Goal: Task Accomplishment & Management: Manage account settings

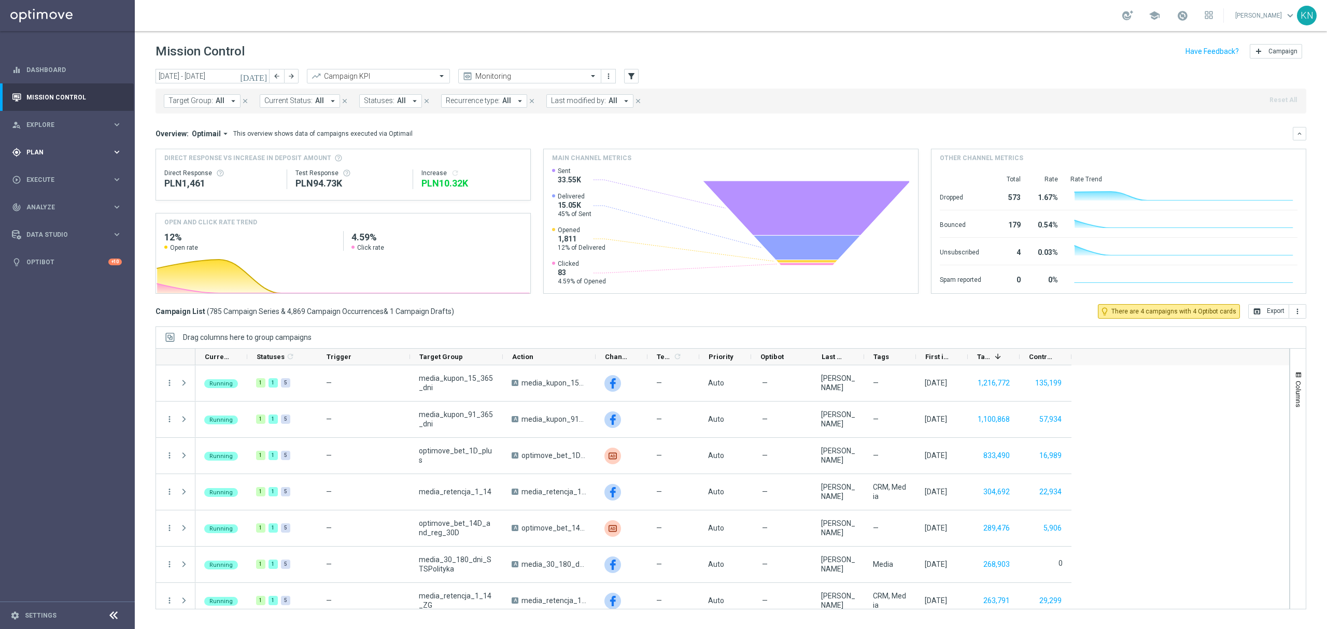
click at [39, 144] on div "gps_fixed Plan keyboard_arrow_right" at bounding box center [67, 151] width 134 height 27
click at [54, 173] on link "Target Groups" at bounding box center [67, 173] width 81 height 8
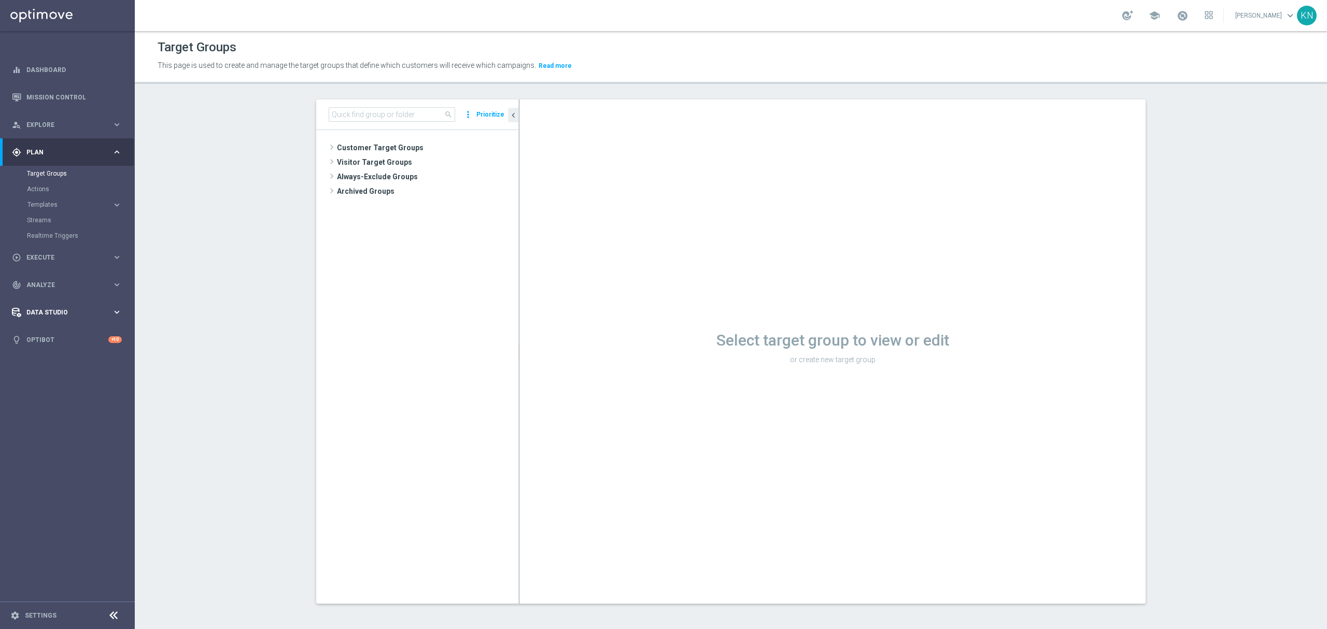
click at [107, 316] on div "Data Studio" at bounding box center [62, 312] width 100 height 9
click at [42, 253] on link "Attributes" at bounding box center [67, 256] width 81 height 8
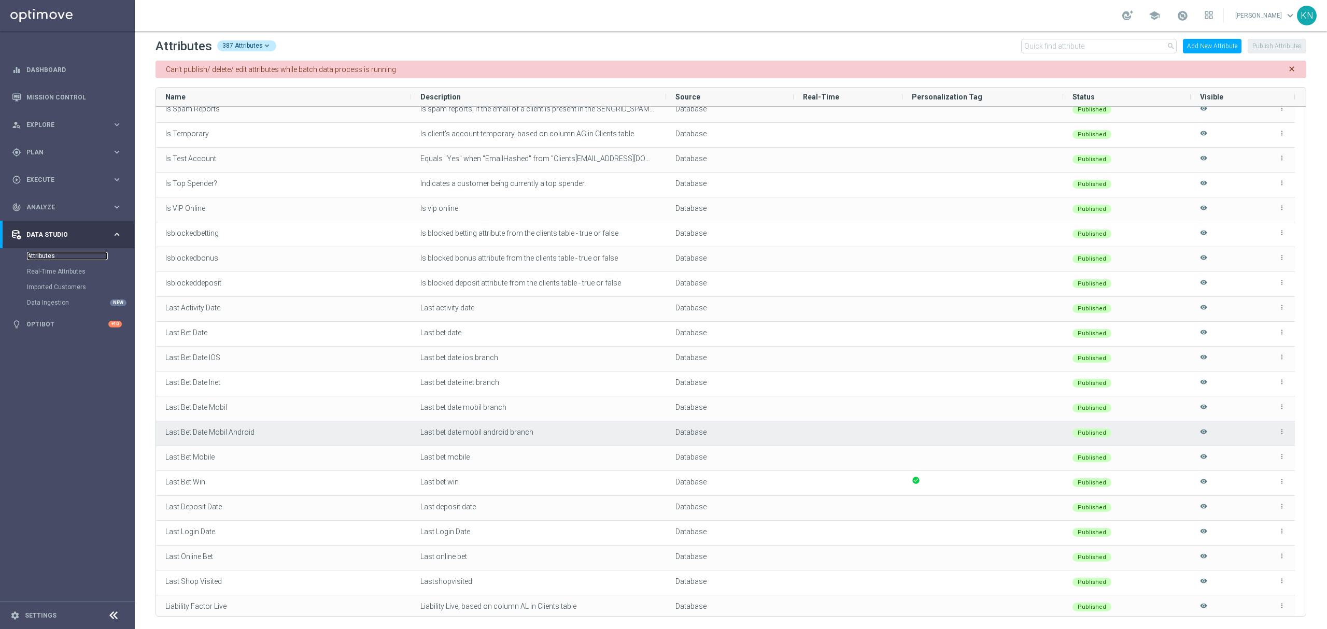
scroll to position [3939, 0]
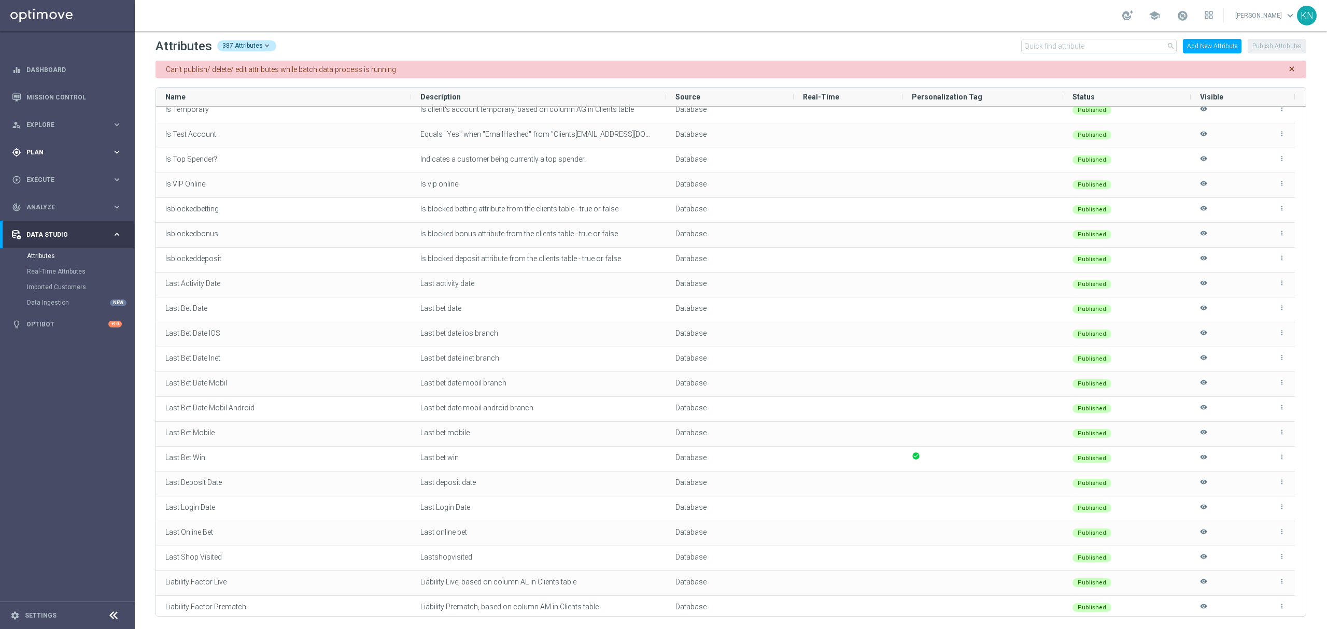
click at [55, 156] on div "gps_fixed Plan" at bounding box center [62, 152] width 100 height 9
click at [50, 172] on link "Target Groups" at bounding box center [67, 173] width 81 height 8
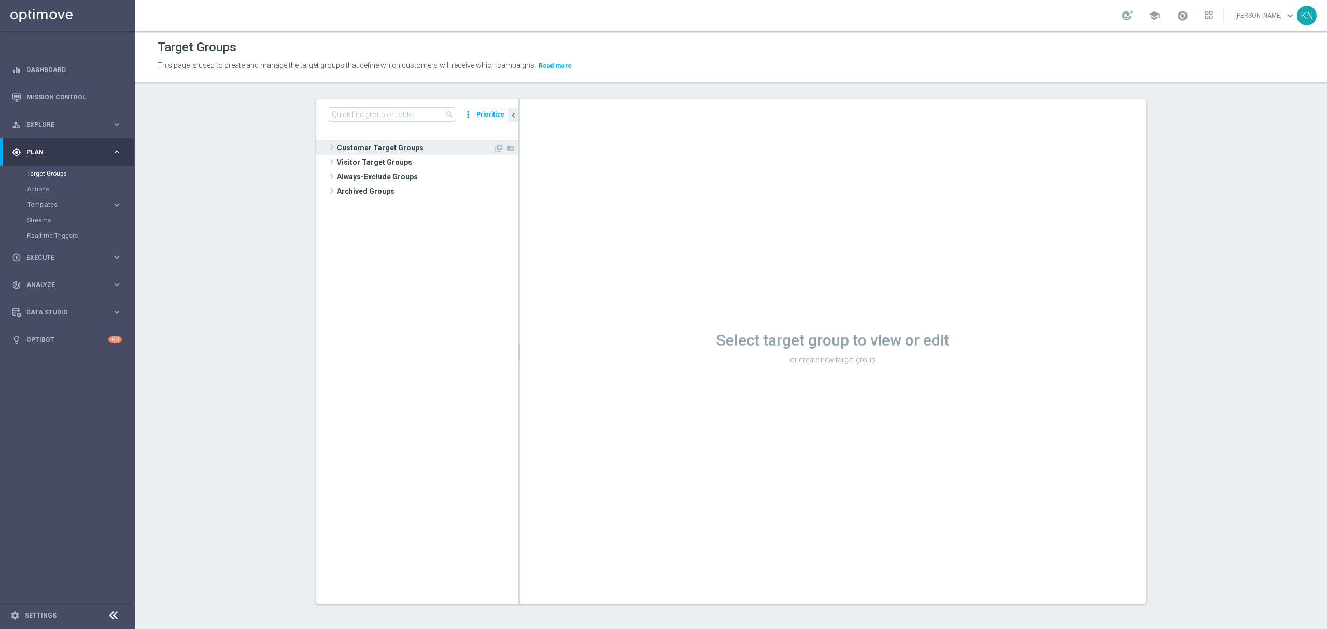
click at [369, 147] on span "Customer Target Groups" at bounding box center [415, 147] width 157 height 15
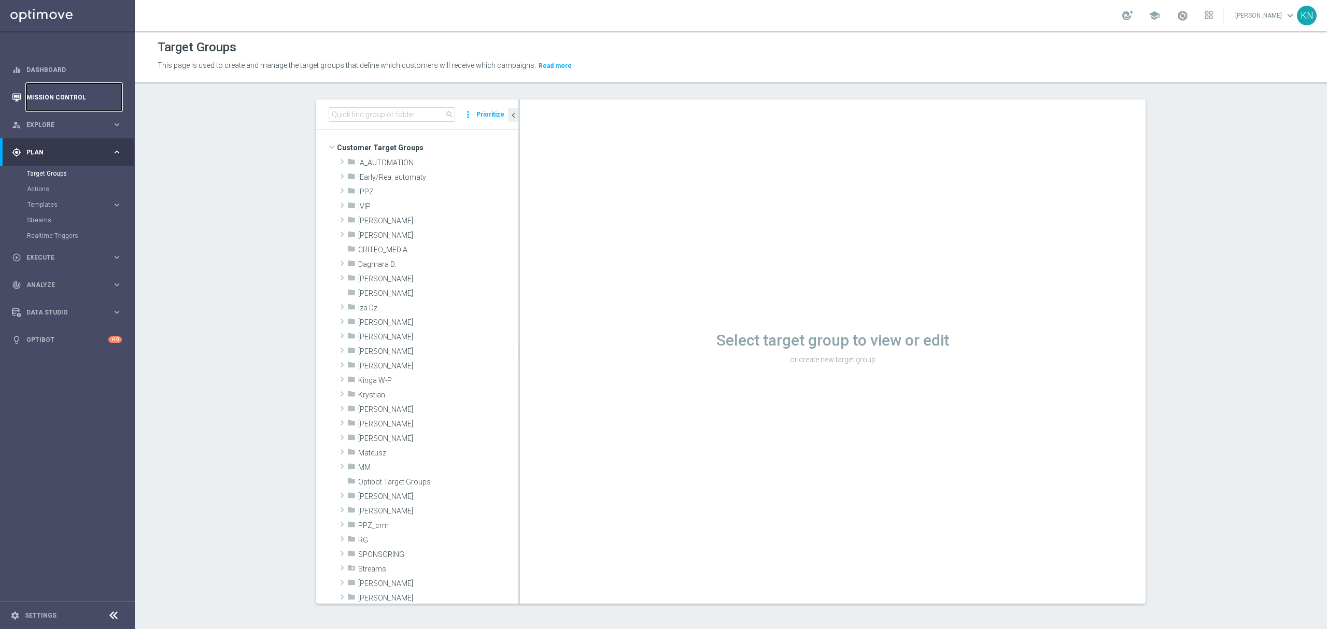
click at [51, 95] on link "Mission Control" at bounding box center [73, 96] width 95 height 27
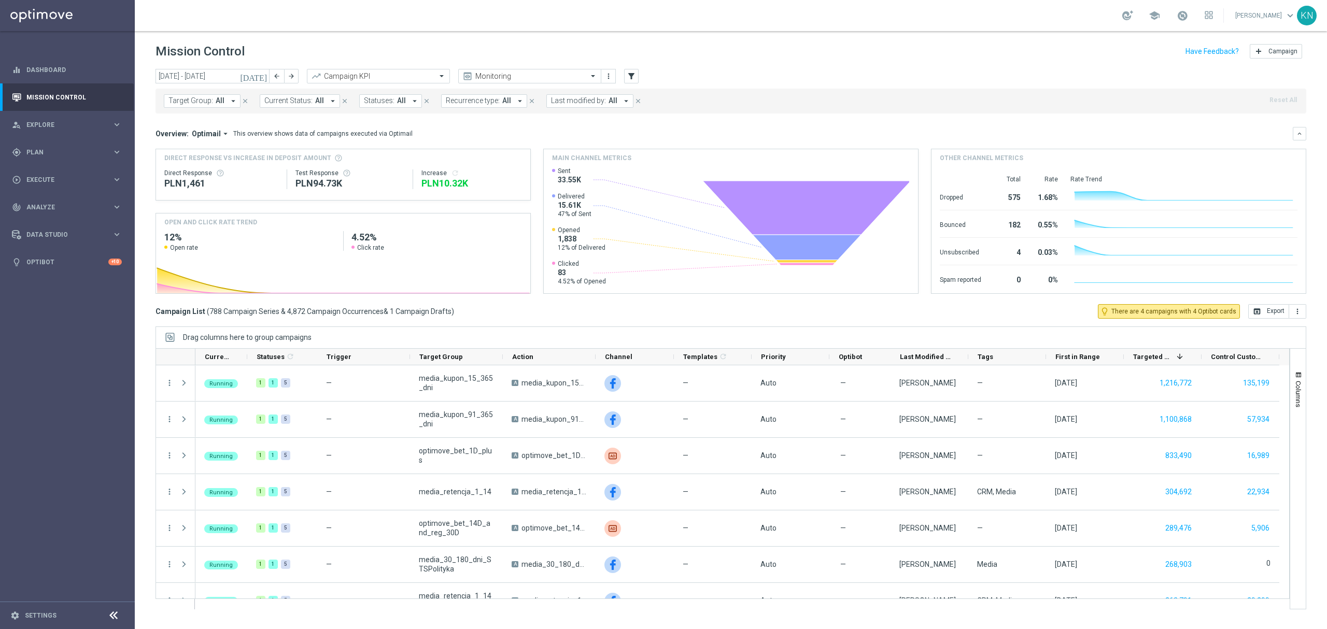
click at [211, 96] on button "Target Group: All arrow_drop_down" at bounding box center [202, 100] width 77 height 13
click at [59, 150] on span "Plan" at bounding box center [69, 152] width 86 height 6
click at [56, 171] on link "Target Groups" at bounding box center [67, 173] width 81 height 8
